Goal: Information Seeking & Learning: Find specific fact

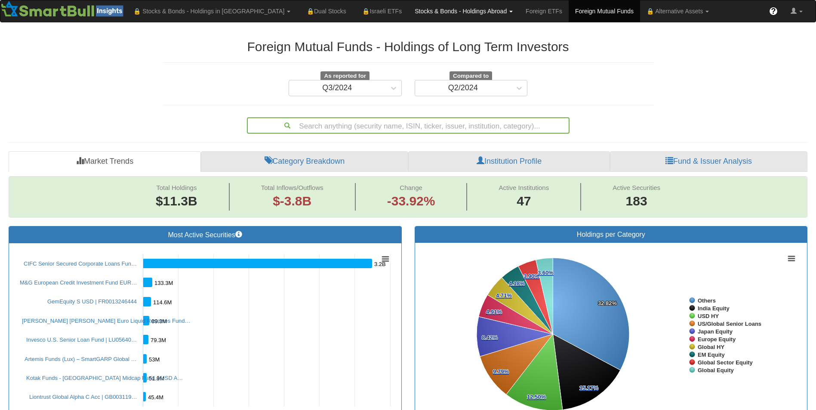
click at [297, 18] on link "Stocks & Bonds - Holdings Abroad" at bounding box center [212, 11] width 170 height 22
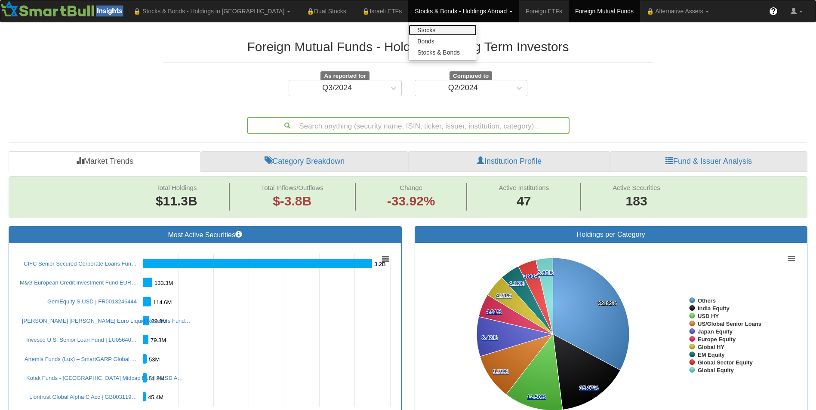
click at [409, 31] on link "Stocks" at bounding box center [443, 30] width 68 height 11
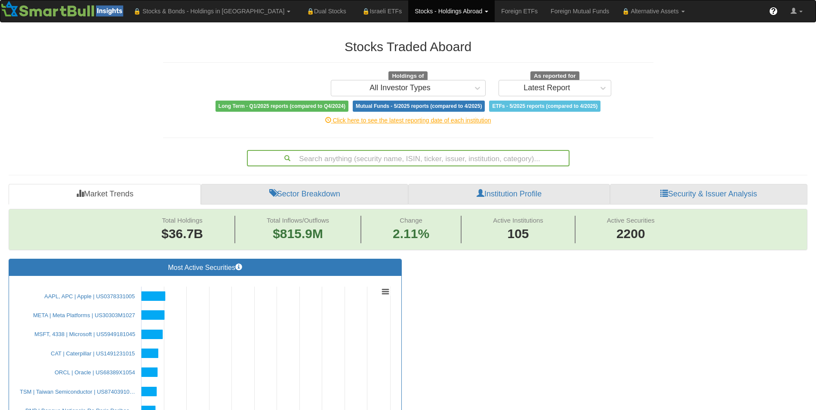
click at [351, 156] on div "Search anything (security name, ISIN, ticker, issuer, institution, category)..." at bounding box center [408, 158] width 321 height 15
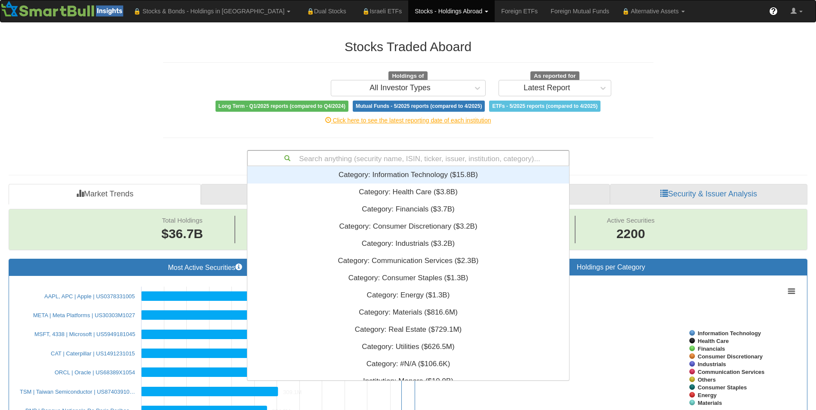
scroll to position [208, 315]
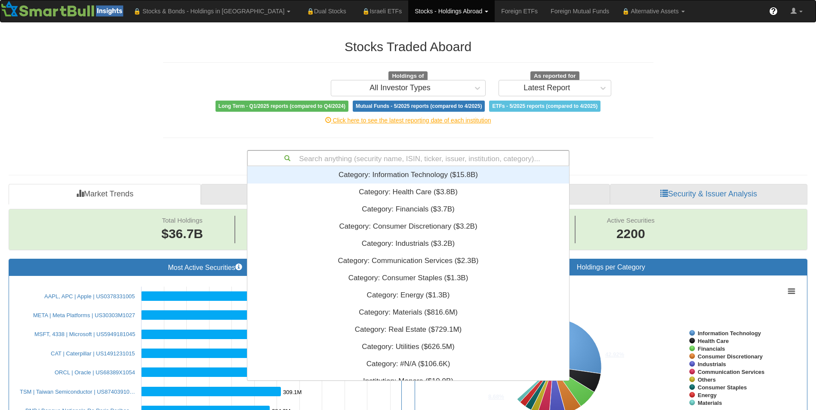
click at [351, 156] on div "Search anything (security name, ISIN, ticker, issuer, institution, category)..." at bounding box center [408, 158] width 321 height 15
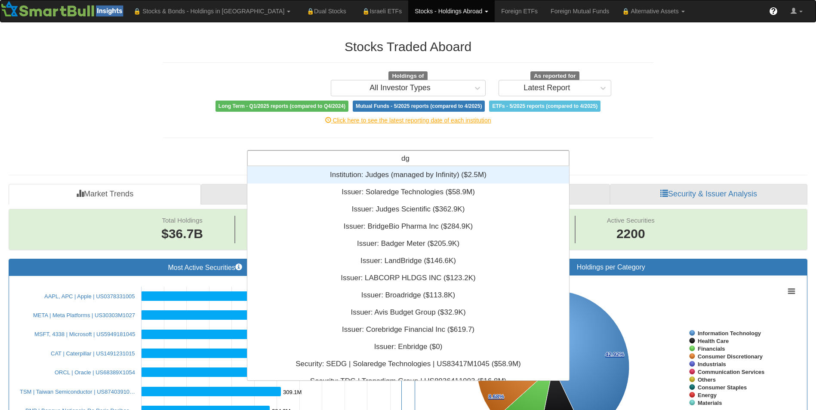
click at [351, 156] on div "dg dg" at bounding box center [408, 158] width 321 height 15
type input "d"
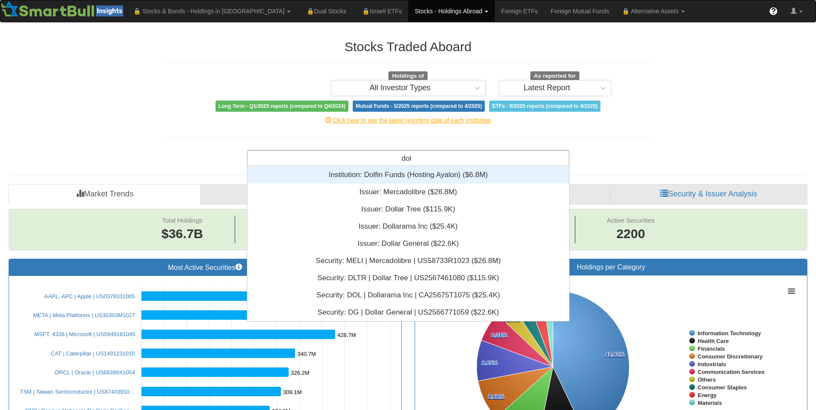
scroll to position [97, 315]
type input "dollar"
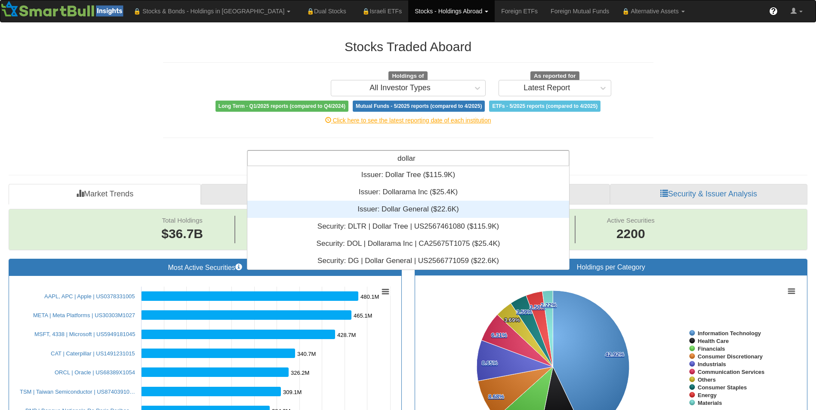
click at [490, 214] on div "Issuer: ‎Dollar General ‎($22.6K)‏" at bounding box center [408, 209] width 322 height 17
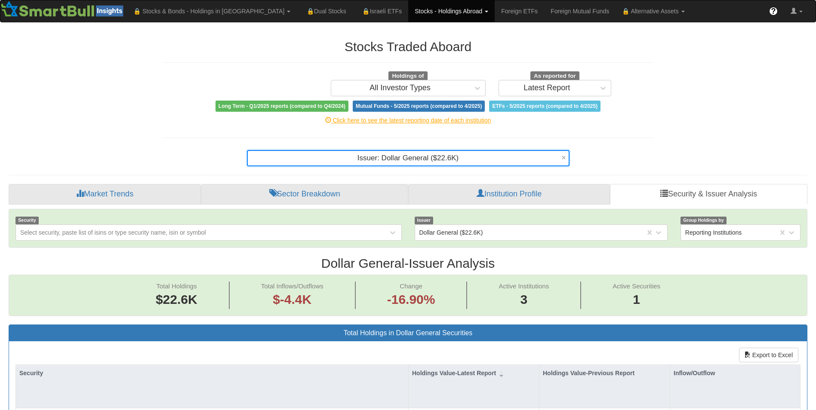
click at [378, 160] on span "Issuer: ‎Dollar General ‎($22.6K)‏" at bounding box center [407, 158] width 101 height 8
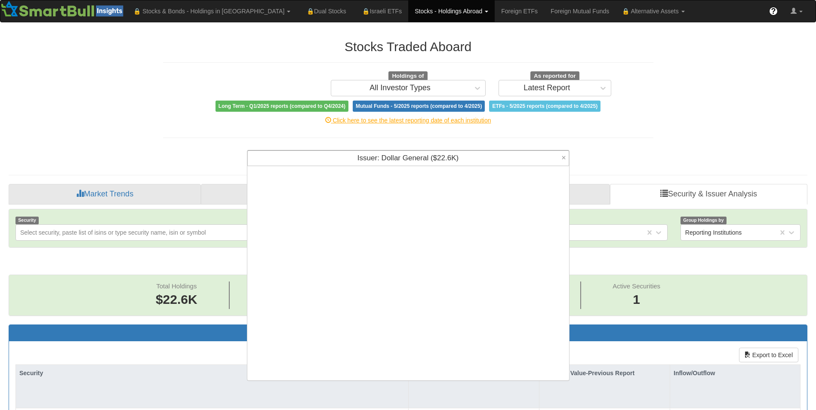
click at [378, 160] on span "Issuer: ‎Dollar General ‎($22.6K)‏" at bounding box center [407, 158] width 101 height 8
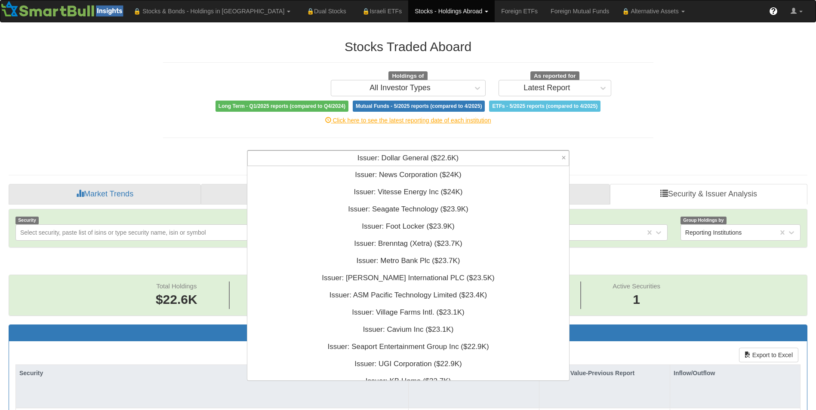
click at [378, 160] on span "Issuer: ‎Dollar General ‎($22.6K)‏" at bounding box center [407, 158] width 101 height 8
click at [481, 159] on div "Issuer: ‎Dollar General ‎($22.6K)‏" at bounding box center [408, 158] width 321 height 15
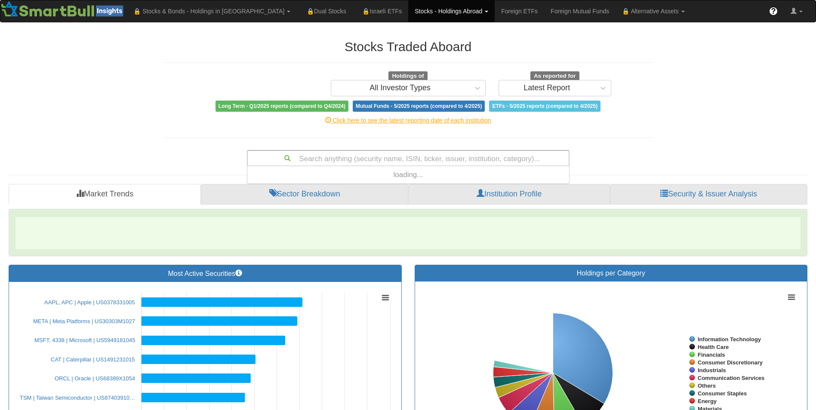
click at [489, 158] on div "Search anything (security name, ISIN, ticker, issuer, institution, category)..." at bounding box center [408, 158] width 321 height 15
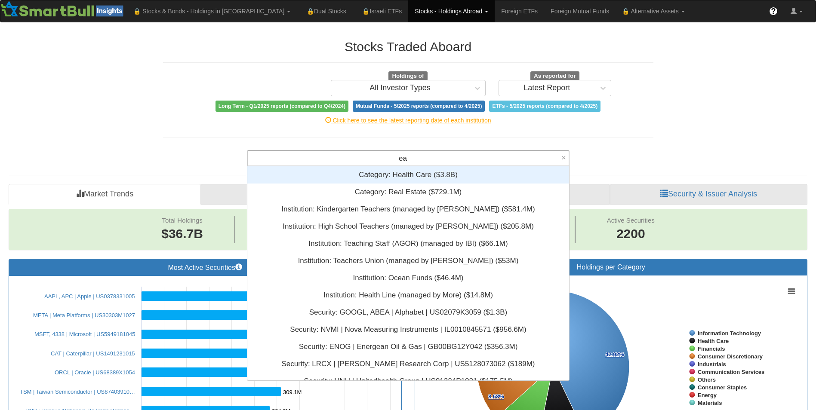
click at [489, 158] on div "ea ea" at bounding box center [405, 158] width 314 height 15
type input "e"
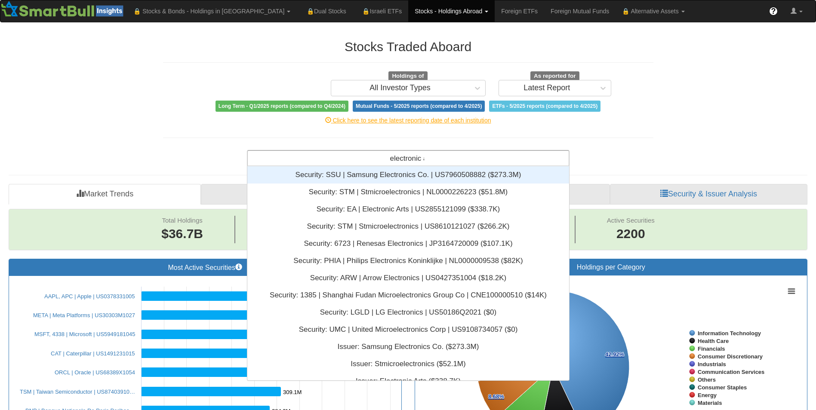
scroll to position [28, 315]
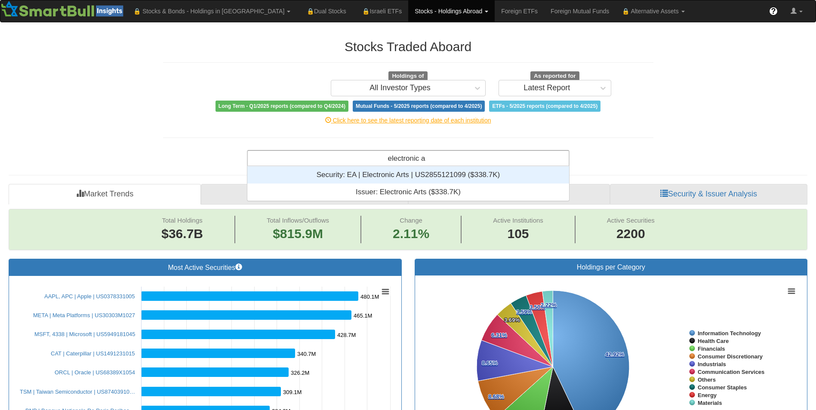
click at [478, 152] on div "electronic a electronic a" at bounding box center [408, 158] width 321 height 15
click at [403, 159] on input "electronic a" at bounding box center [407, 159] width 38 height 17
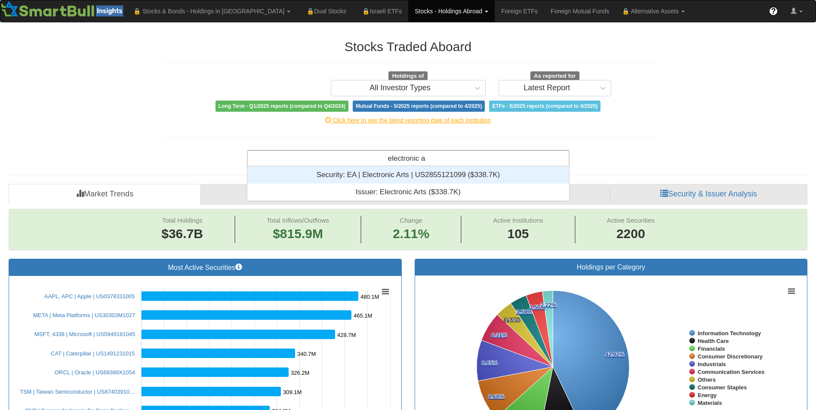
click at [403, 159] on input "electronic a" at bounding box center [407, 159] width 38 height 17
click at [408, 160] on input "roblox" at bounding box center [407, 159] width 21 height 17
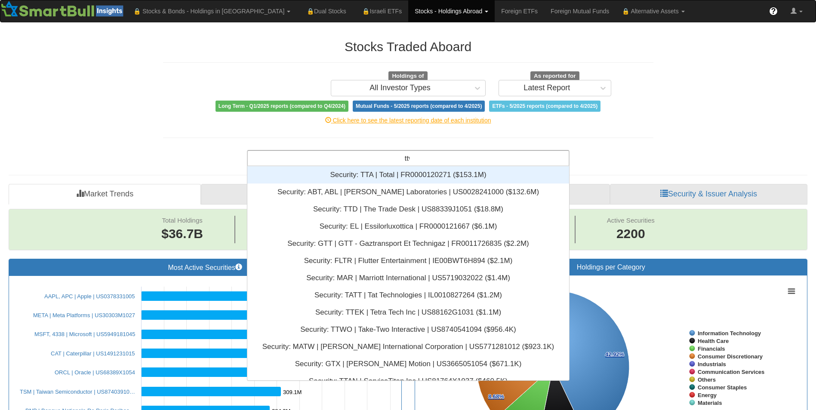
scroll to position [11, 315]
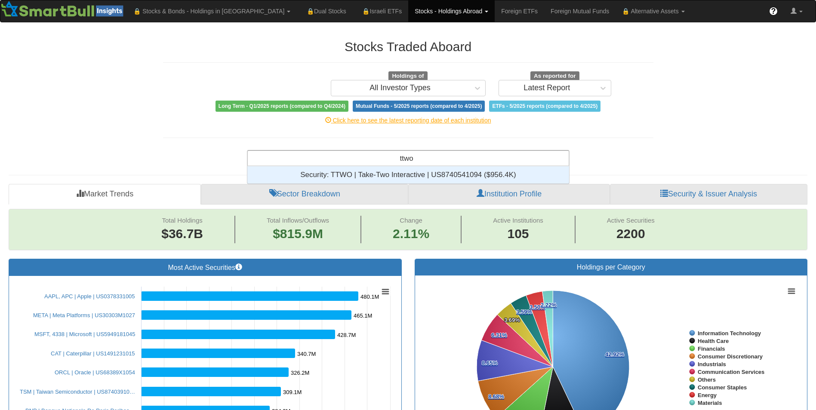
click at [408, 160] on input "ttwo" at bounding box center [407, 159] width 14 height 17
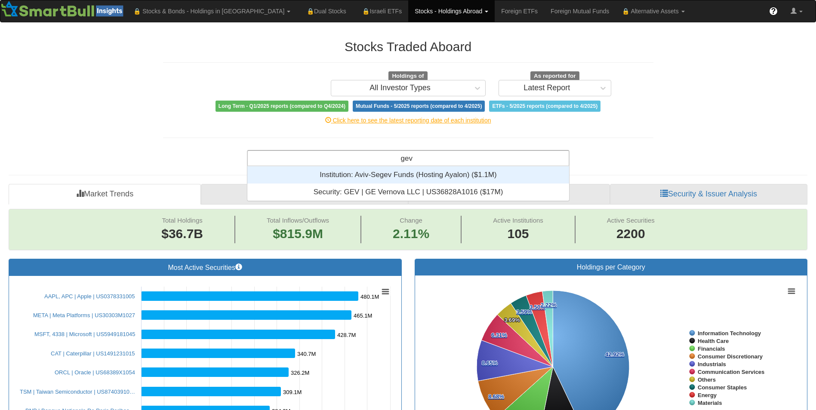
scroll to position [28, 315]
type input "gev"
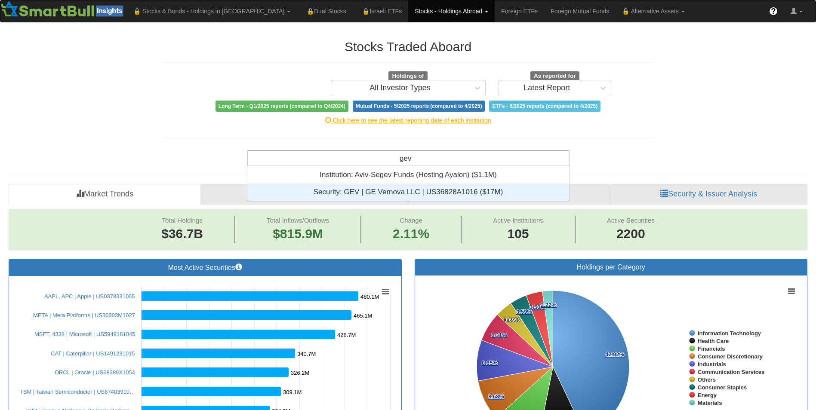
click at [499, 195] on div "Security: ‎GEV | GE Vernova LLC | US36828A1016 ‎($17M)‏" at bounding box center [408, 192] width 322 height 17
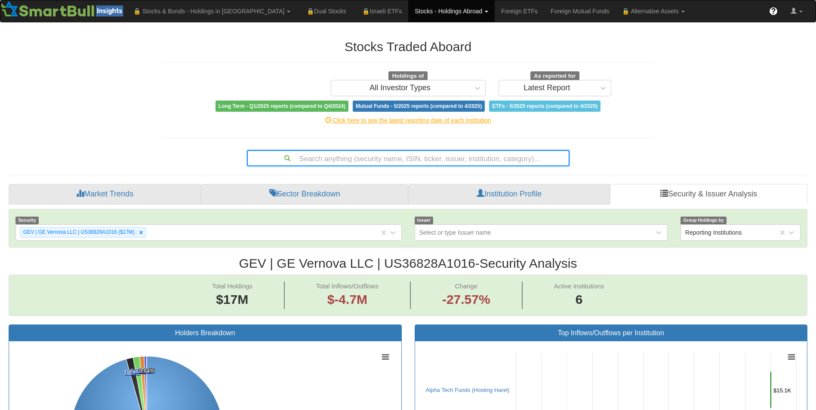
click at [360, 153] on div "Search anything (security name, ISIN, ticker, issuer, institution, category)..." at bounding box center [408, 158] width 321 height 15
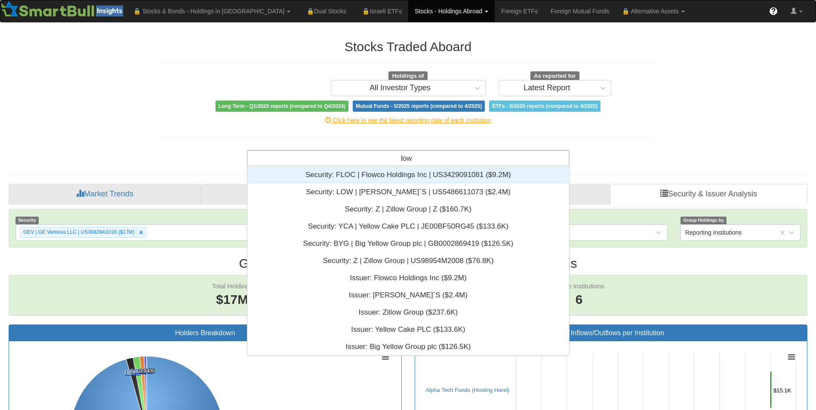
type input "low"
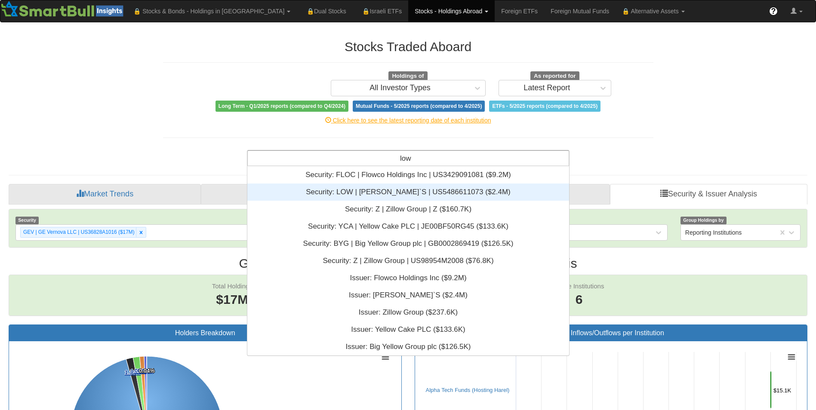
click at [349, 190] on div "Security: ‎LOW | [PERSON_NAME]`S | US5486611073 ‎($2.4M)‏" at bounding box center [408, 192] width 322 height 17
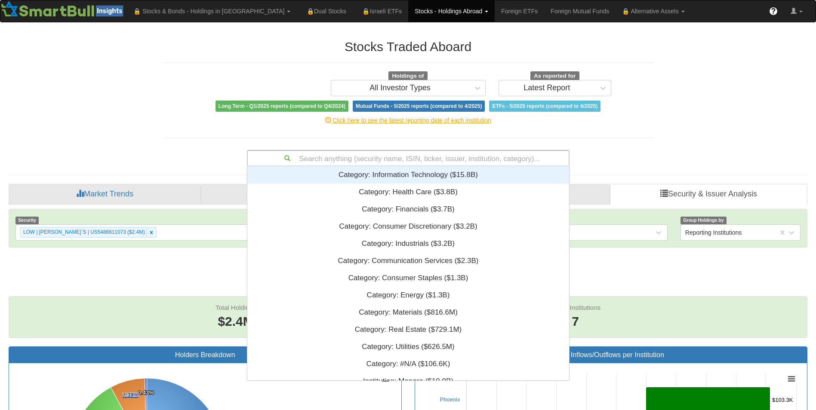
click at [420, 158] on div "Search anything (security name, ISIN, ticker, issuer, institution, category)..." at bounding box center [408, 158] width 321 height 15
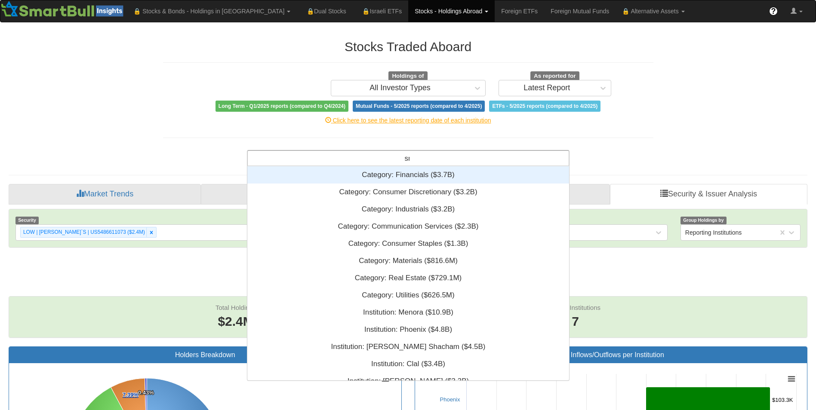
type input "sn"
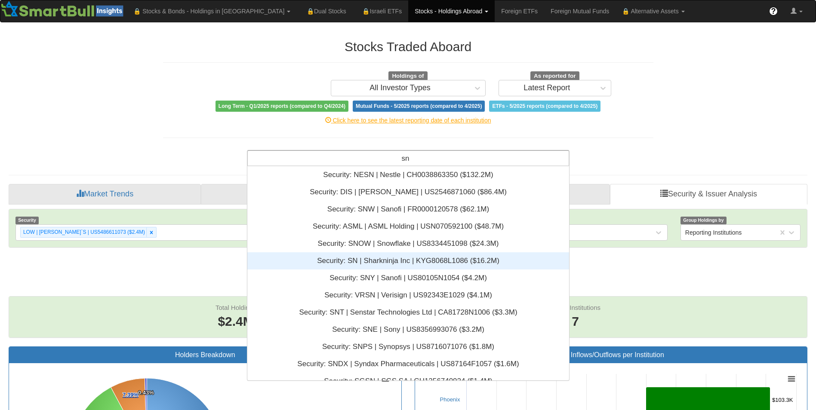
click at [493, 261] on div "Security: ‎SN | Sharkninja Inc | KYG8068L1086 ‎($16.2M)‏" at bounding box center [408, 260] width 322 height 17
